Goal: Task Accomplishment & Management: Manage account settings

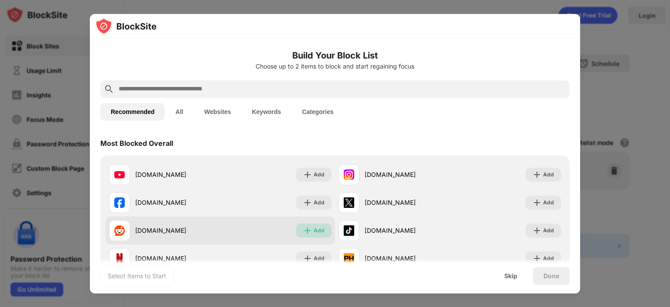
click at [314, 234] on div "Add" at bounding box center [319, 230] width 11 height 9
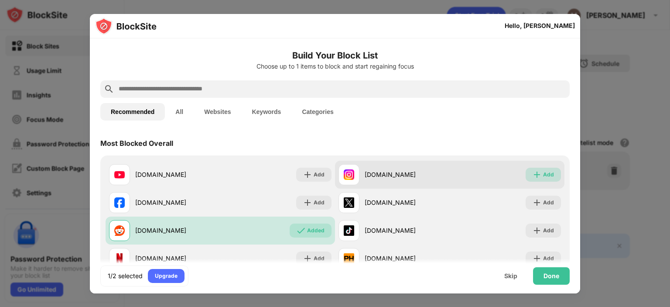
click at [545, 174] on div "Add" at bounding box center [548, 174] width 11 height 9
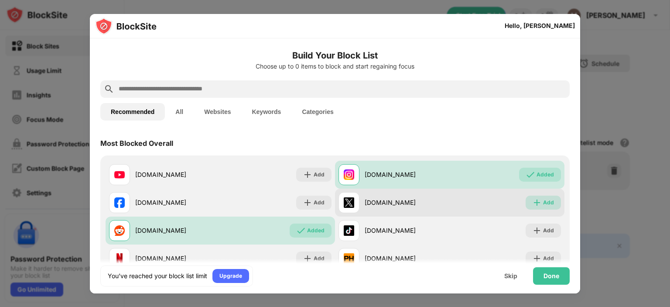
click at [549, 201] on div "Add" at bounding box center [542, 202] width 35 height 14
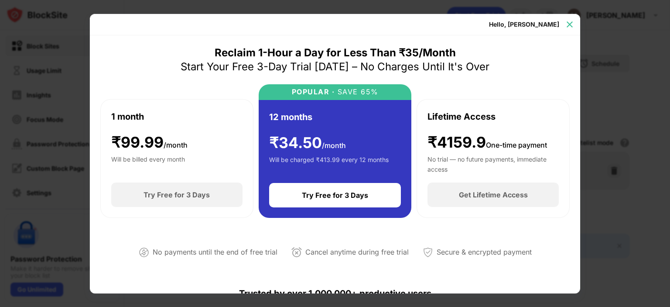
click at [567, 23] on img at bounding box center [569, 24] width 9 height 9
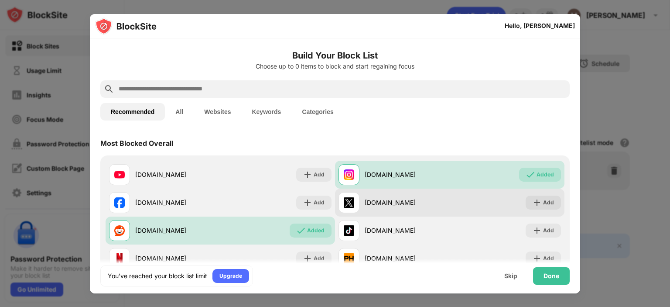
click at [371, 195] on div "x.com" at bounding box center [393, 202] width 111 height 21
click at [371, 201] on div "x.com" at bounding box center [407, 202] width 85 height 9
click at [532, 203] on img at bounding box center [536, 202] width 9 height 9
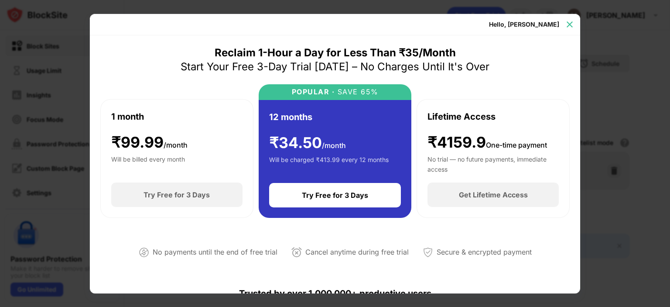
click at [568, 27] on img at bounding box center [569, 24] width 9 height 9
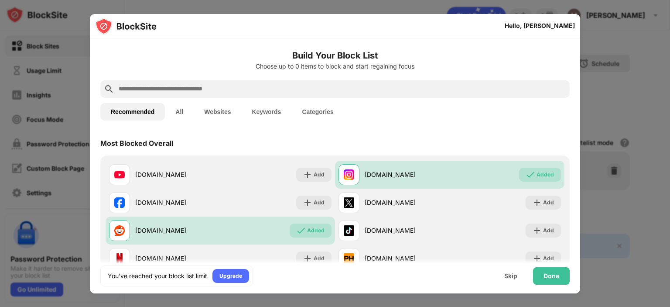
click at [58, 40] on div at bounding box center [335, 153] width 670 height 307
click at [508, 278] on div "Skip" at bounding box center [510, 275] width 13 height 7
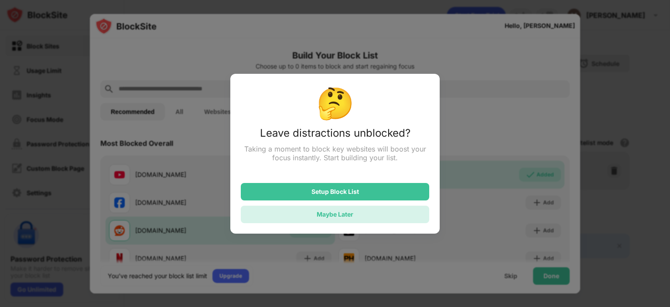
click at [329, 216] on div "Maybe Later" at bounding box center [335, 213] width 37 height 7
